Goal: Task Accomplishment & Management: Use online tool/utility

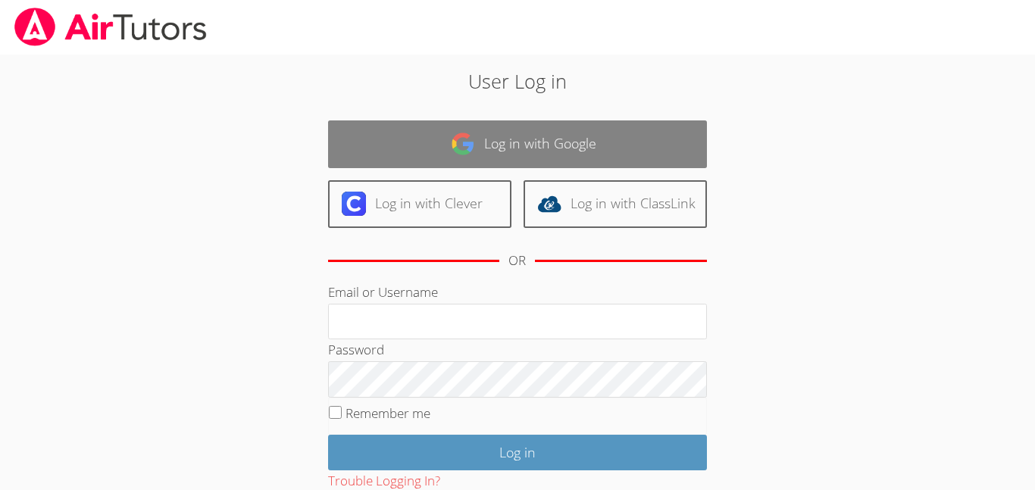
click at [575, 149] on link "Log in with Google" at bounding box center [517, 144] width 379 height 48
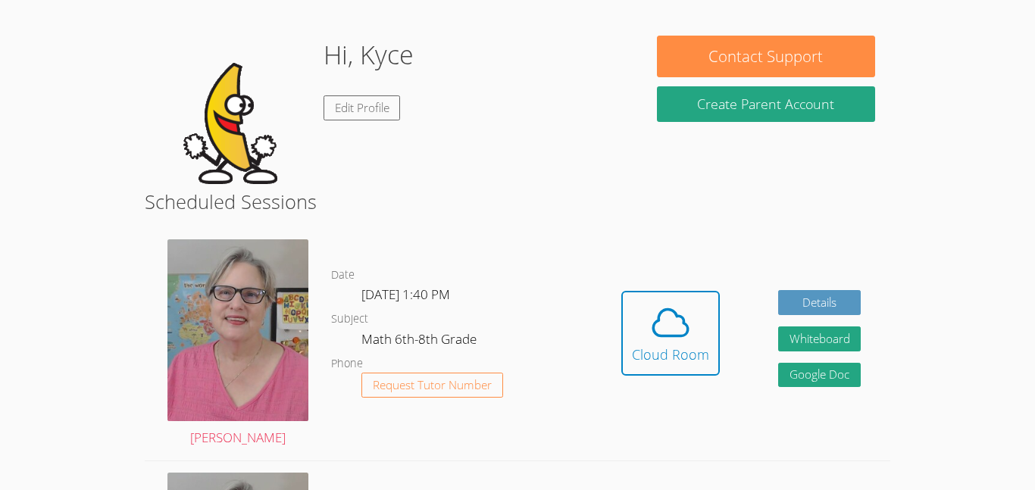
scroll to position [214, 0]
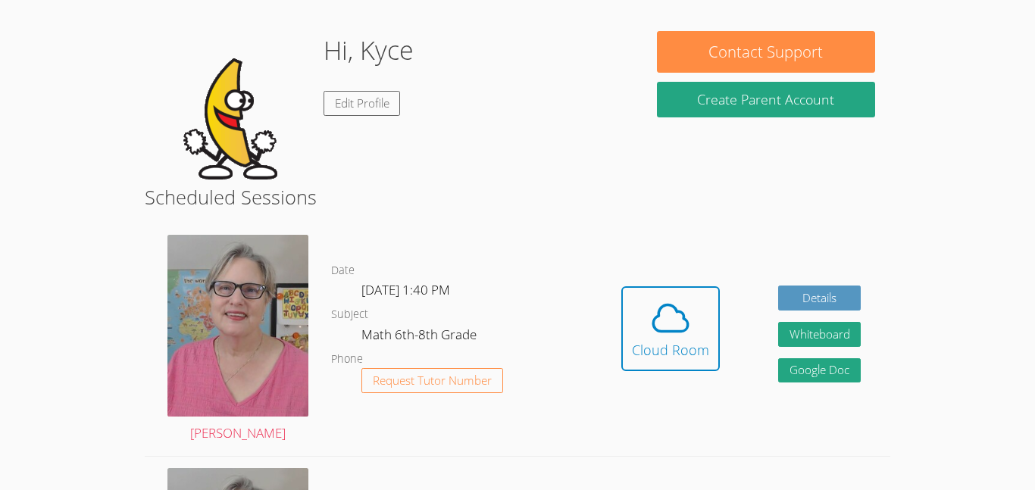
click at [671, 359] on div "Cloud Room" at bounding box center [670, 350] width 77 height 21
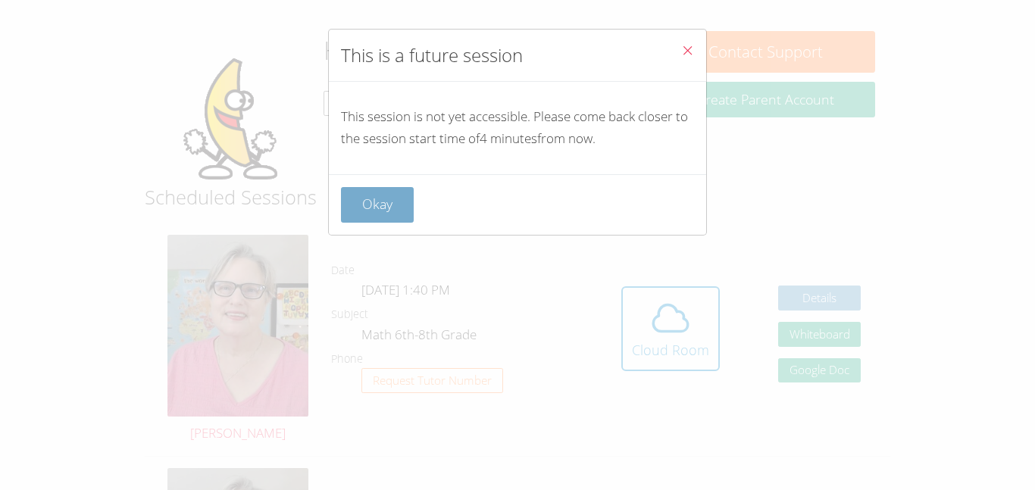
click at [399, 214] on button "Okay" at bounding box center [377, 205] width 73 height 36
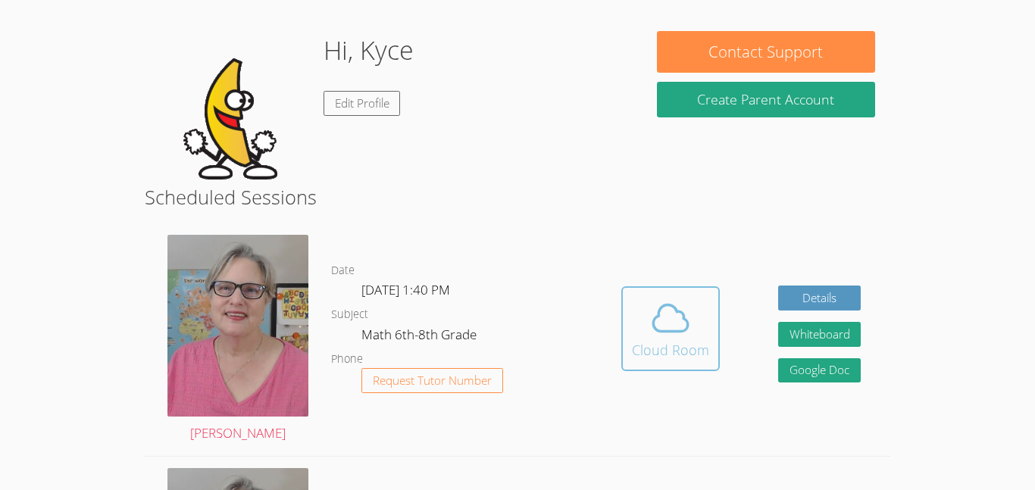
click at [653, 334] on icon at bounding box center [670, 318] width 42 height 42
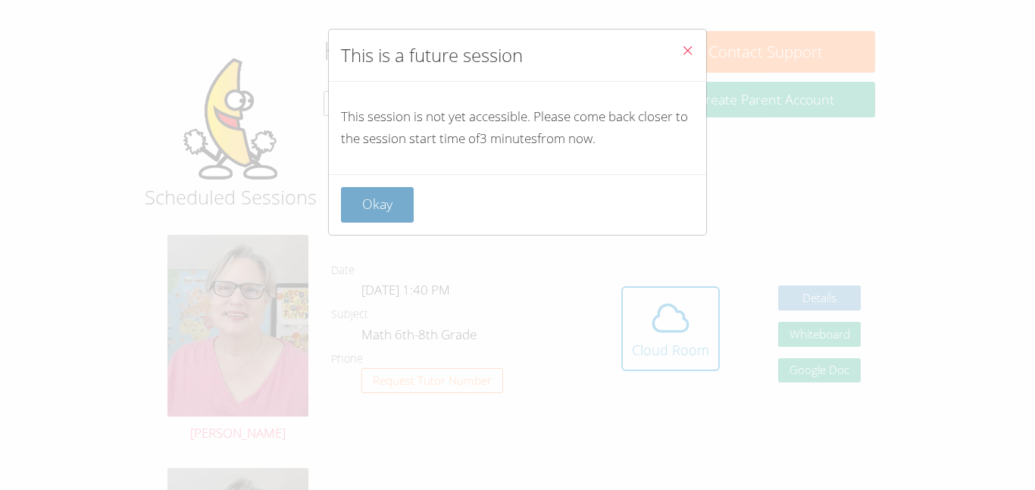
click at [402, 192] on button "Okay" at bounding box center [377, 205] width 73 height 36
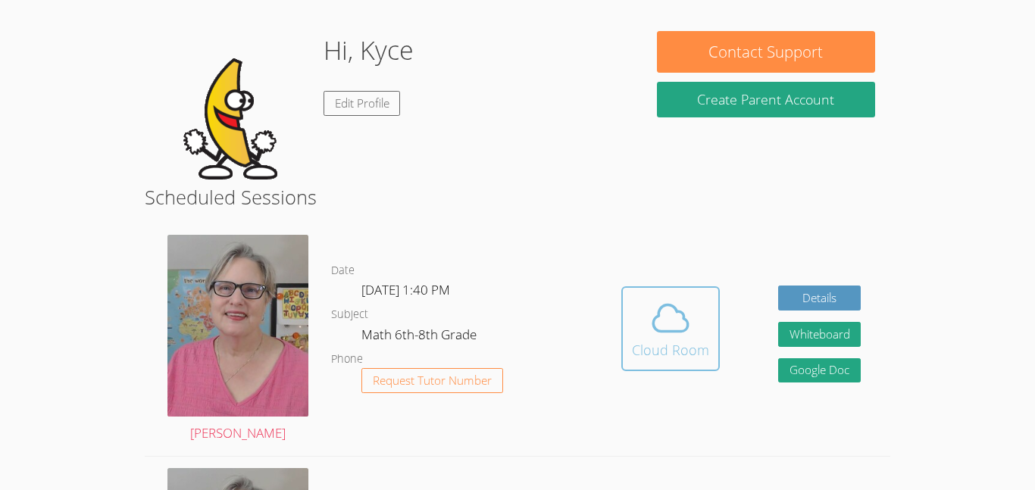
click at [644, 314] on span at bounding box center [670, 318] width 77 height 42
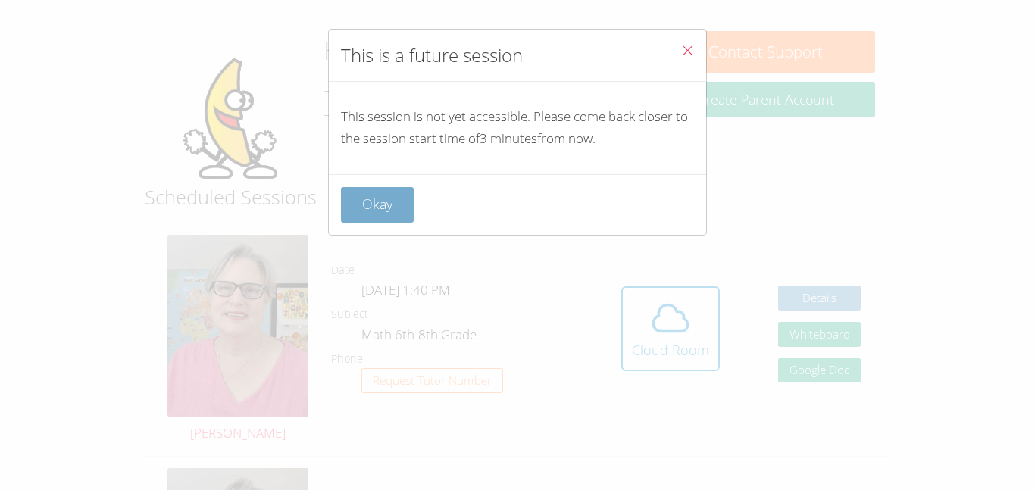
click at [393, 211] on button "Okay" at bounding box center [377, 205] width 73 height 36
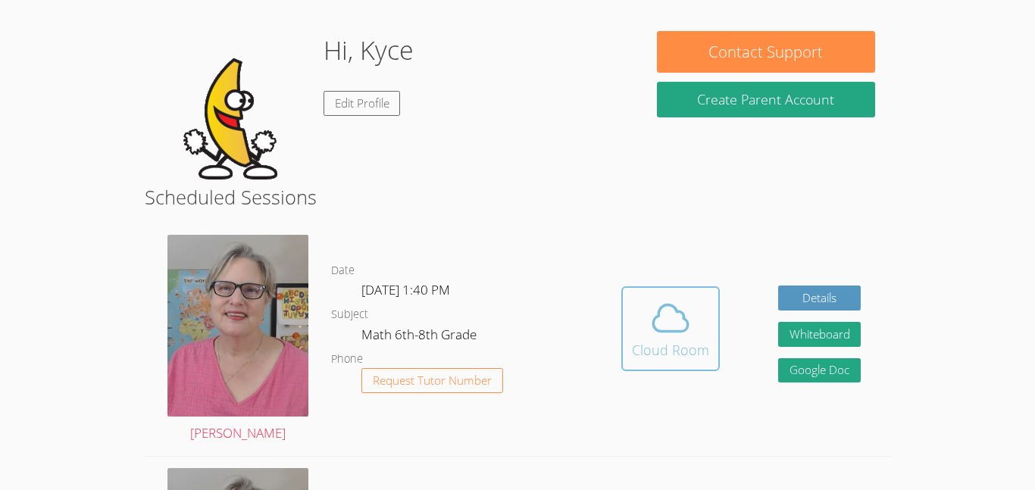
click at [659, 291] on button "Cloud Room" at bounding box center [670, 328] width 99 height 85
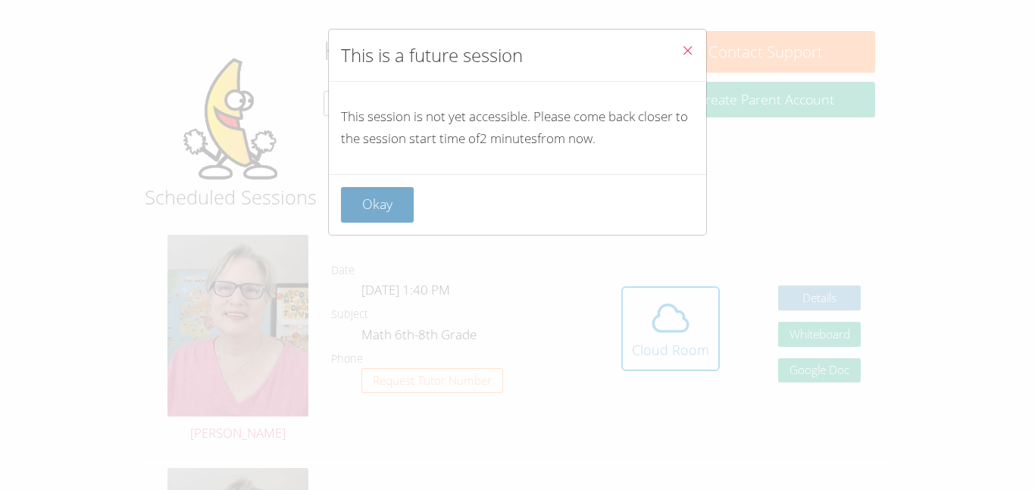
click at [372, 215] on button "Okay" at bounding box center [377, 205] width 73 height 36
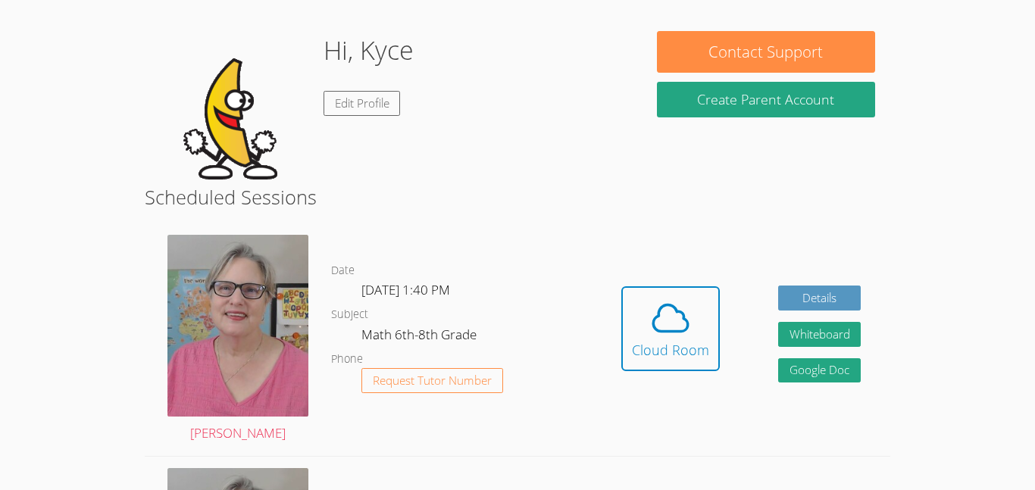
click at [621, 286] on button "Cloud Room" at bounding box center [670, 328] width 99 height 85
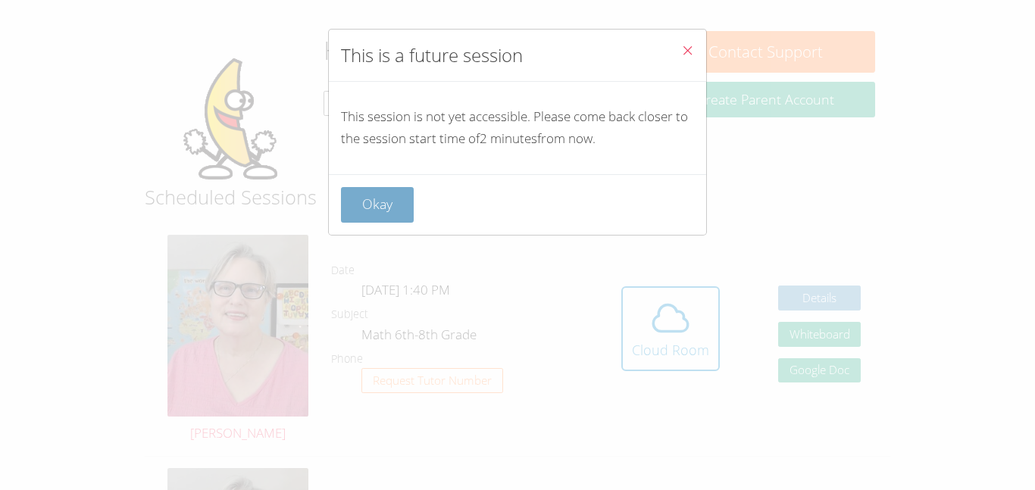
click at [393, 195] on button "Okay" at bounding box center [377, 205] width 73 height 36
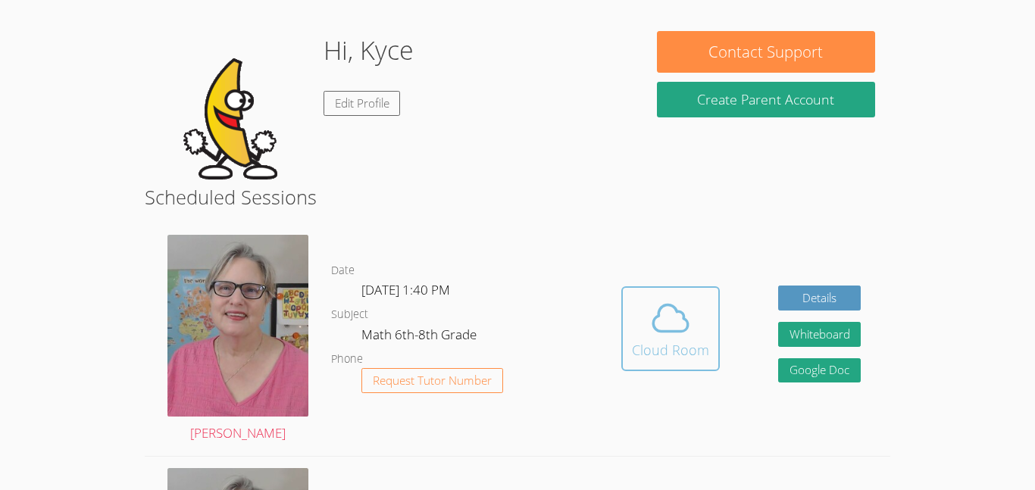
click at [656, 321] on icon at bounding box center [670, 318] width 42 height 42
click at [672, 290] on button "Cloud Room" at bounding box center [670, 328] width 99 height 85
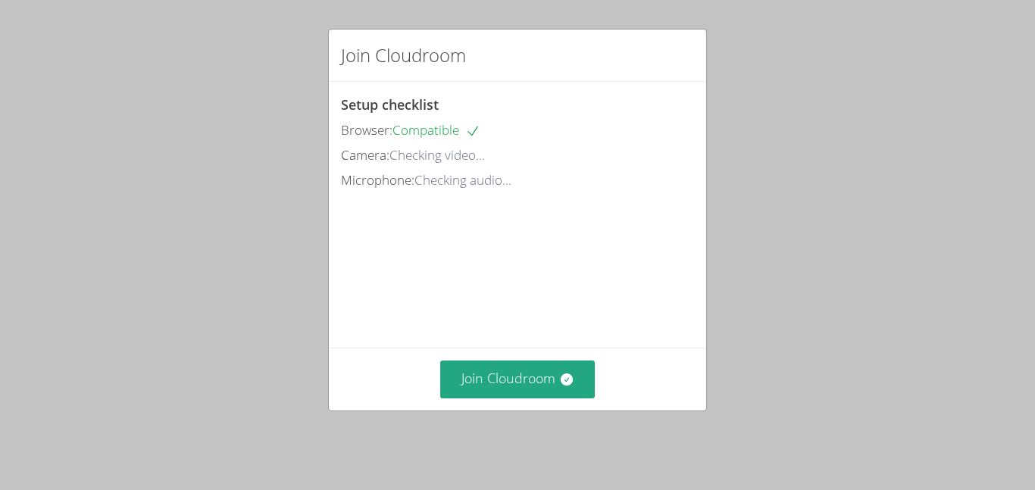
click at [530, 179] on div "Microphone: Checking audio..." at bounding box center [517, 181] width 353 height 22
click at [328, 106] on div "Join Cloudroom Setup checklist Browser: Compatible Camera: Ready to go! Microph…" at bounding box center [517, 220] width 379 height 383
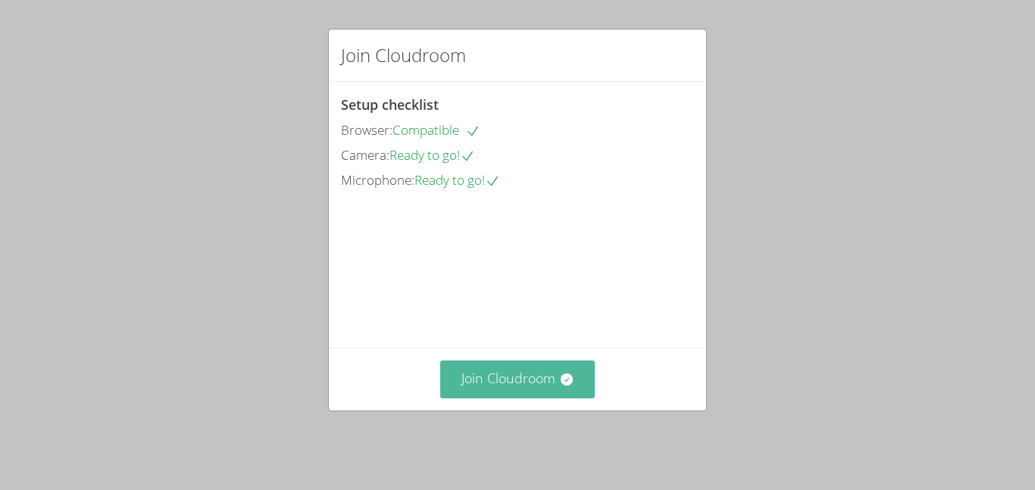
click at [506, 378] on button "Join Cloudroom" at bounding box center [517, 379] width 155 height 37
click at [513, 380] on button "Join Cloudroom" at bounding box center [517, 379] width 155 height 37
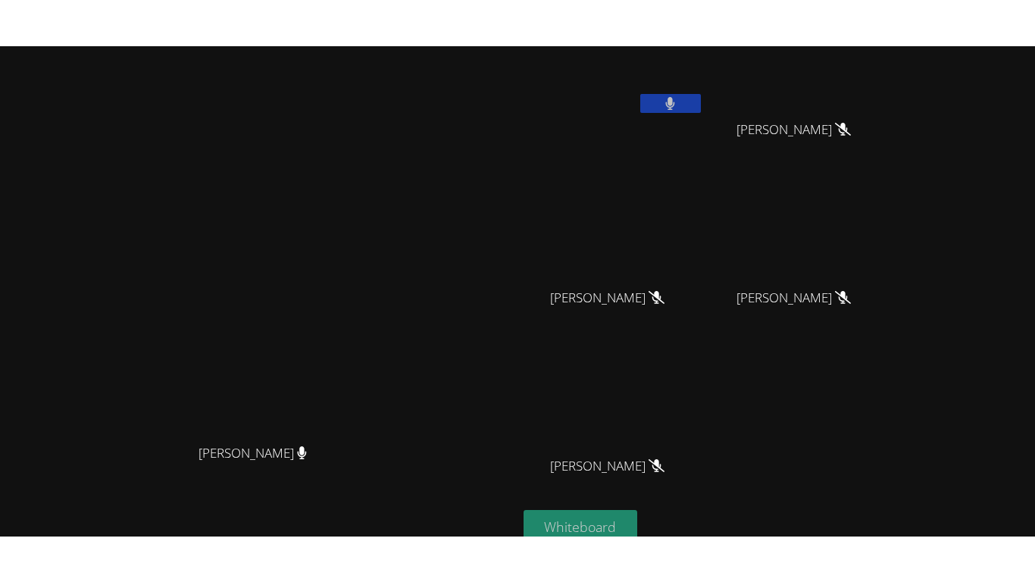
scroll to position [57, 0]
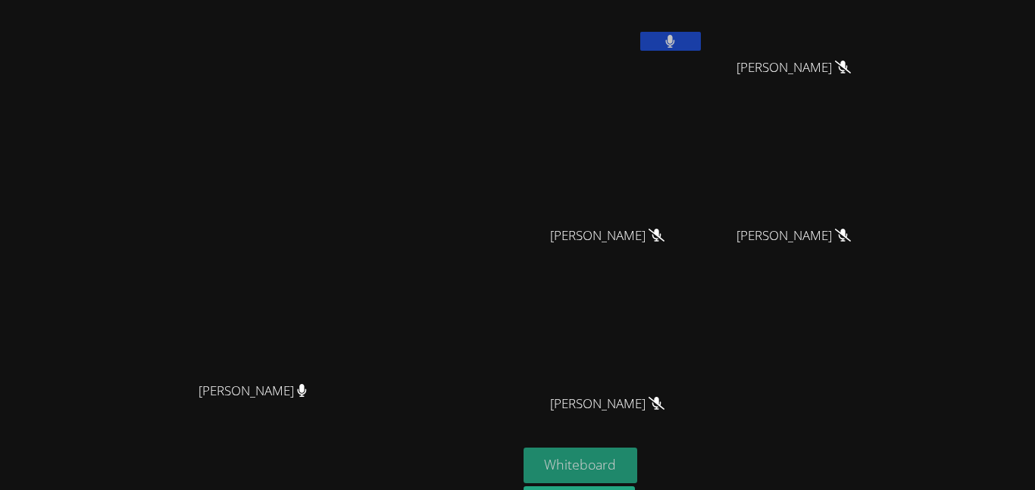
click at [638, 458] on button "Whiteboard" at bounding box center [581, 466] width 114 height 36
click at [701, 45] on button at bounding box center [670, 41] width 61 height 19
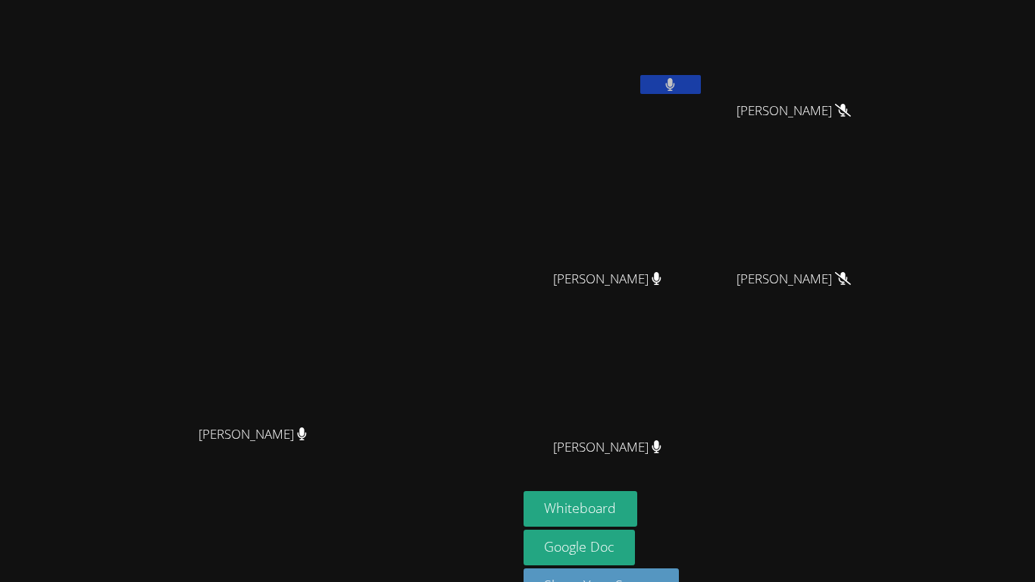
scroll to position [9, 0]
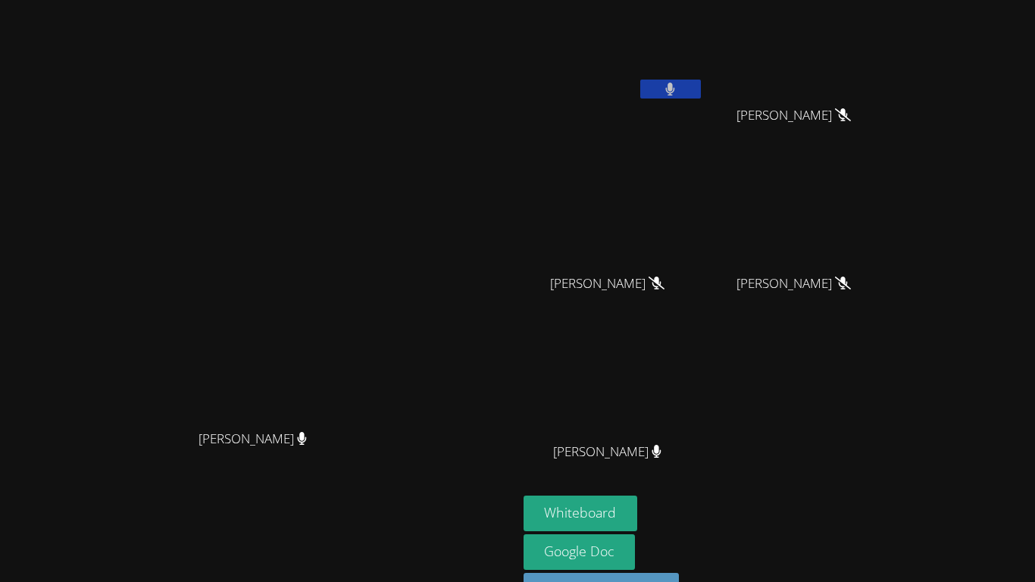
click at [701, 90] on button at bounding box center [670, 89] width 61 height 19
click at [701, 95] on button at bounding box center [670, 89] width 61 height 19
click at [678, 87] on icon at bounding box center [670, 89] width 16 height 13
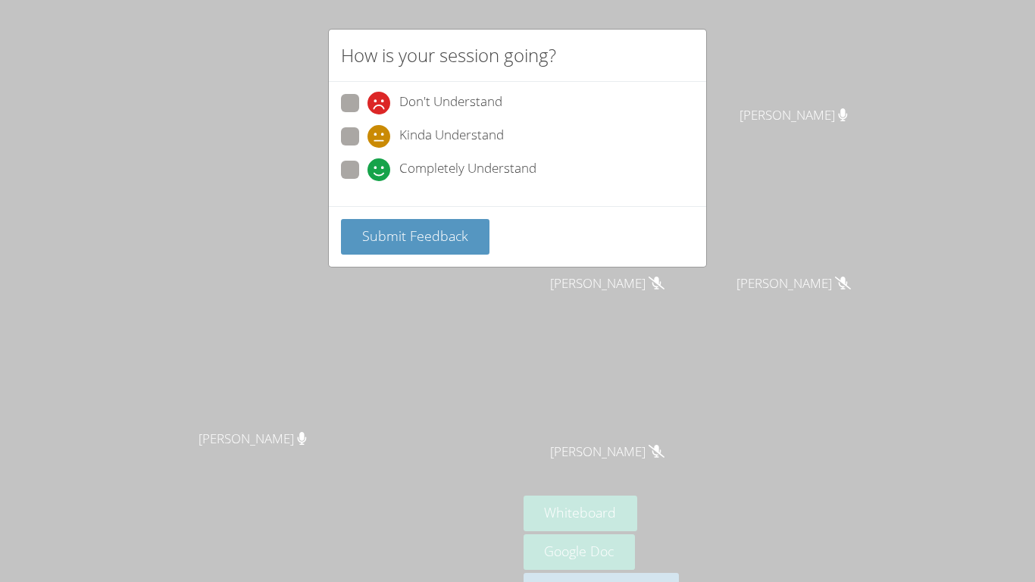
click at [368, 148] on span at bounding box center [368, 148] width 0 height 0
click at [368, 136] on input "Kinda Understand" at bounding box center [374, 133] width 13 height 13
radio input "true"
click at [397, 232] on span "Submit Feedback" at bounding box center [415, 236] width 106 height 18
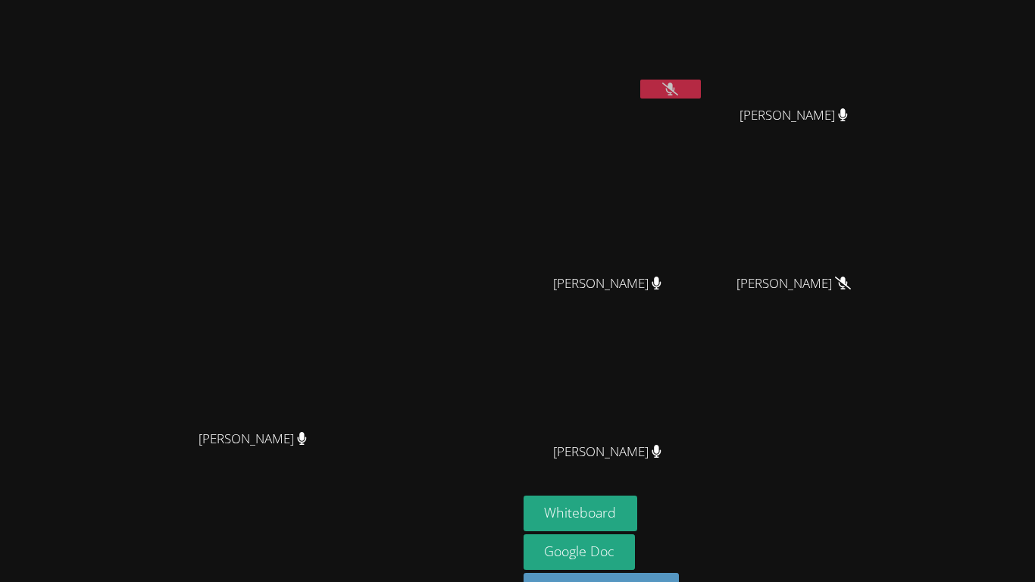
click at [890, 241] on video at bounding box center [800, 216] width 180 height 102
click at [890, 227] on video at bounding box center [800, 216] width 180 height 102
click at [675, 86] on icon at bounding box center [670, 89] width 9 height 13
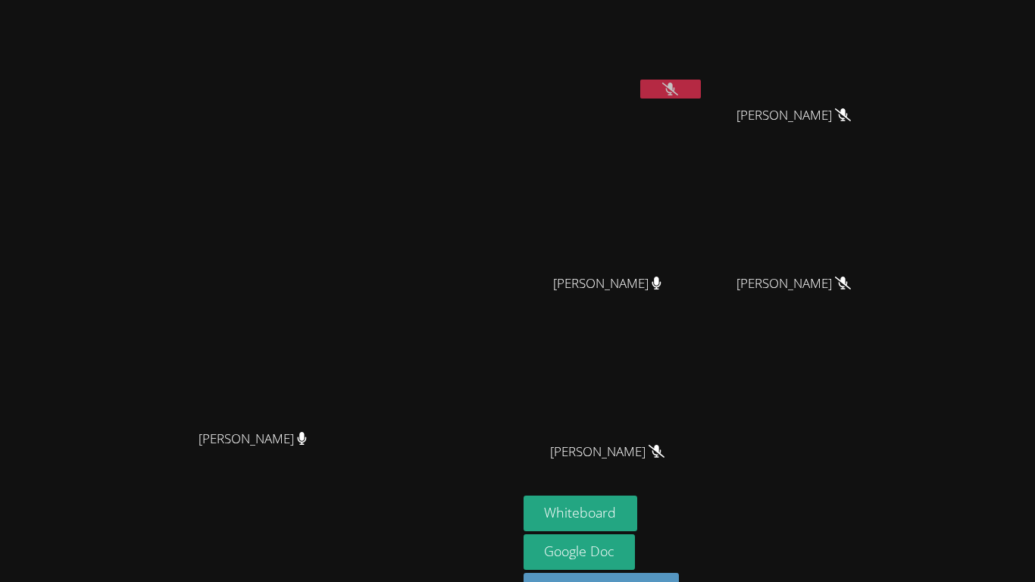
click at [678, 86] on icon at bounding box center [670, 89] width 16 height 13
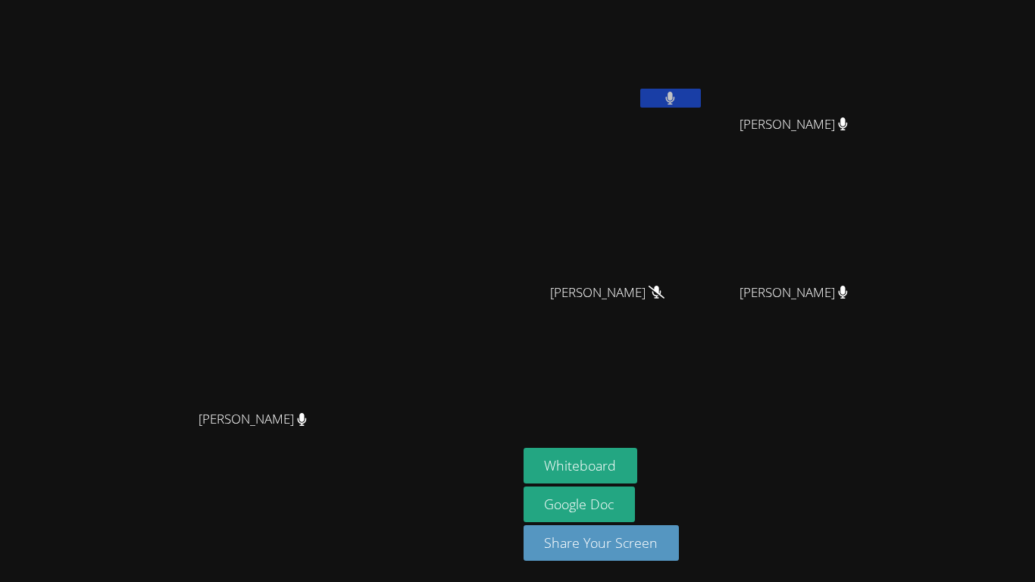
scroll to position [0, 0]
